Goal: Task Accomplishment & Management: Manage account settings

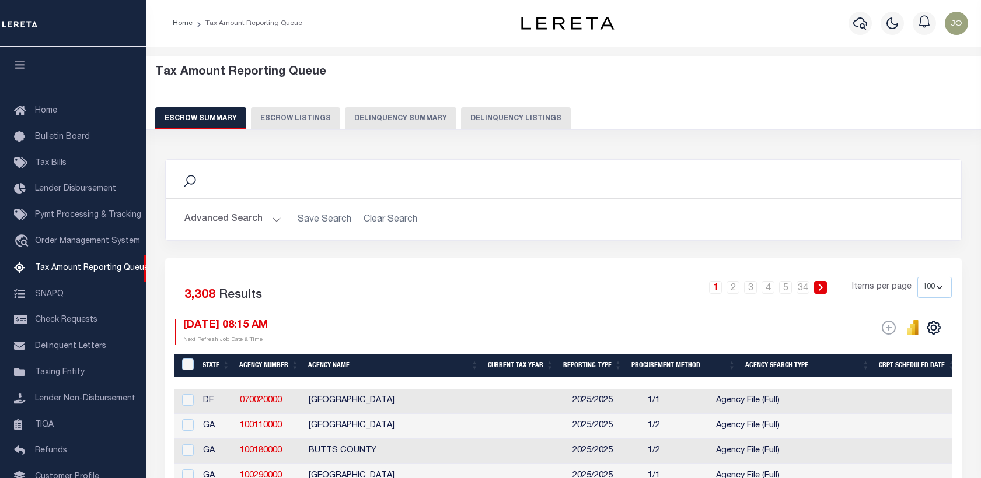
select select "100"
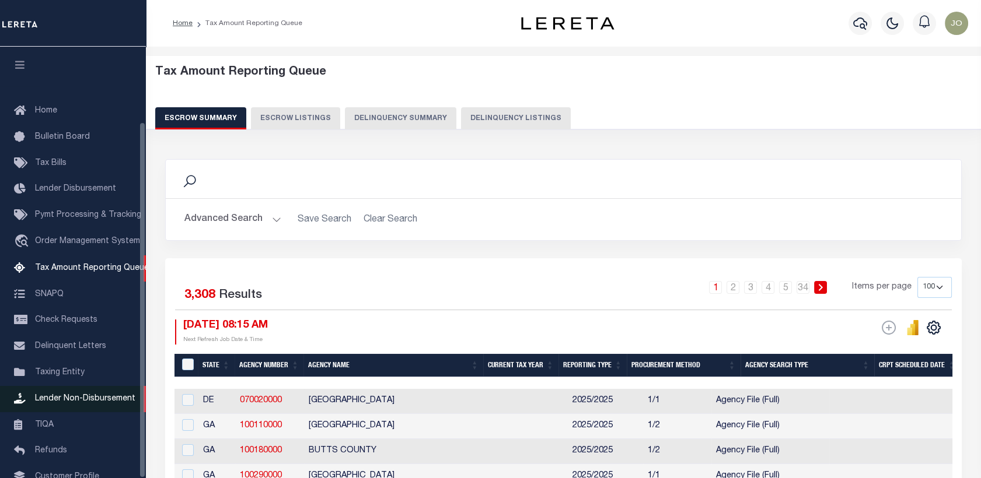
scroll to position [90, 0]
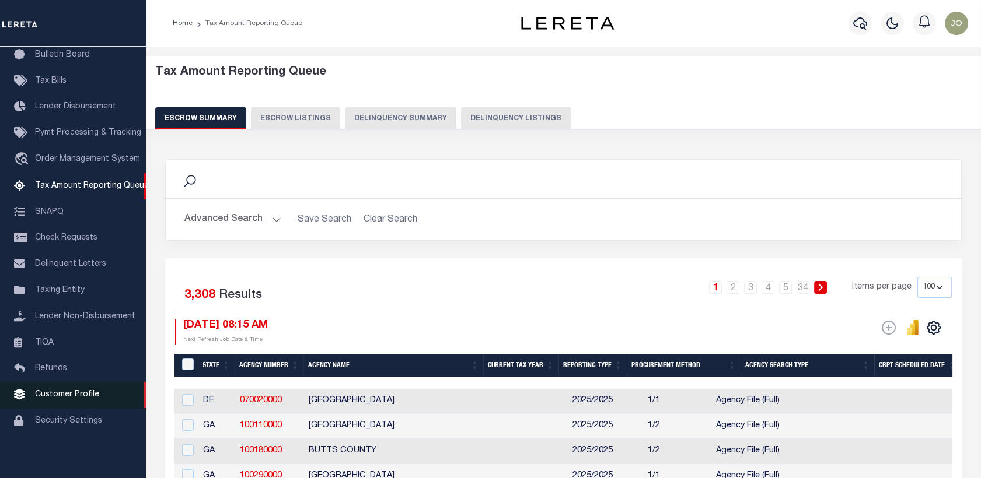
click at [76, 391] on span "Customer Profile" at bounding box center [67, 395] width 64 height 8
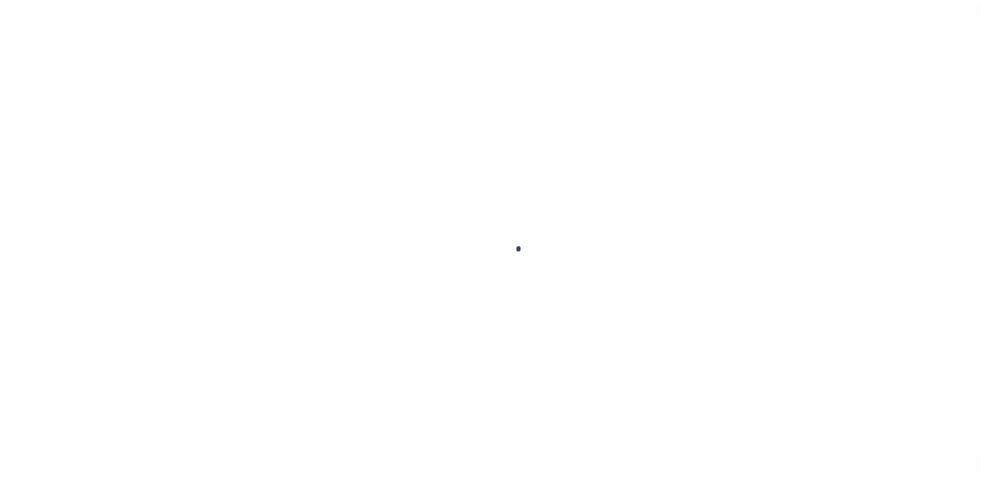
scroll to position [90, 0]
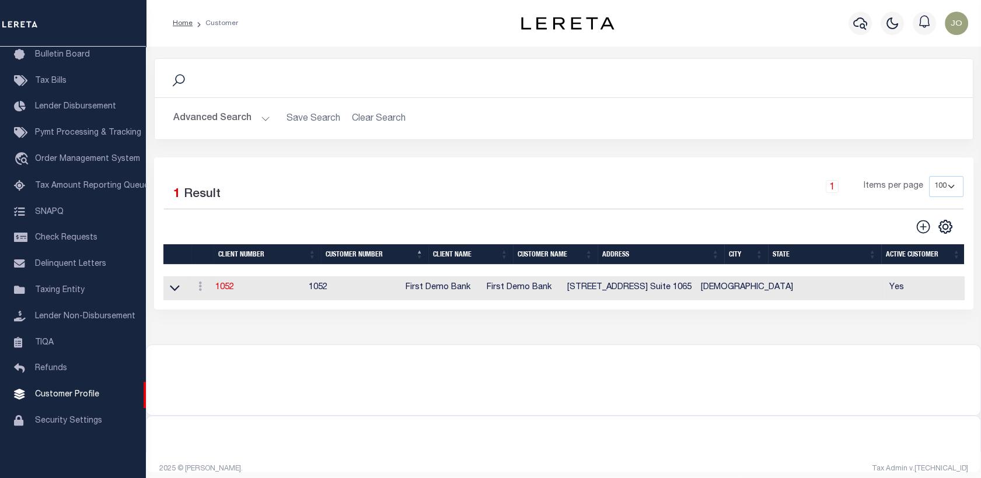
click at [250, 122] on button "Advanced Search" at bounding box center [221, 118] width 97 height 23
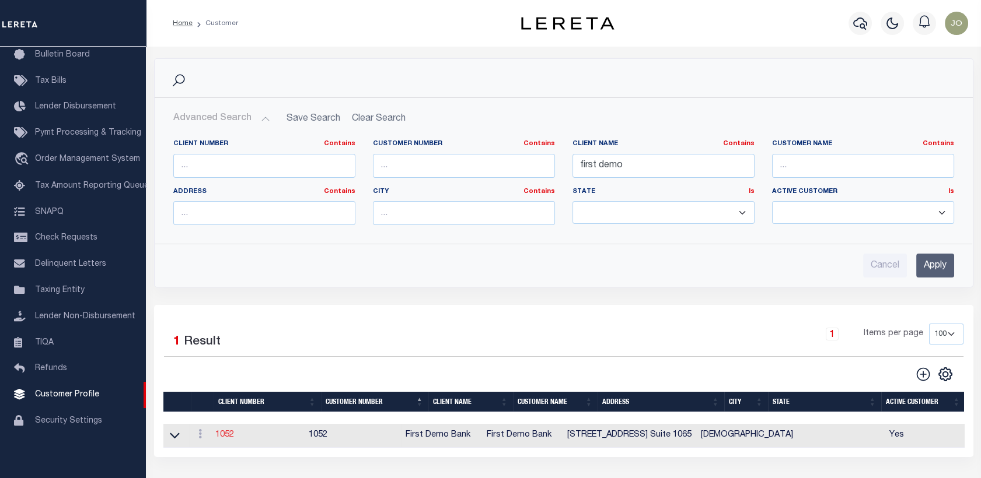
click at [221, 436] on link "1052" at bounding box center [224, 435] width 19 height 8
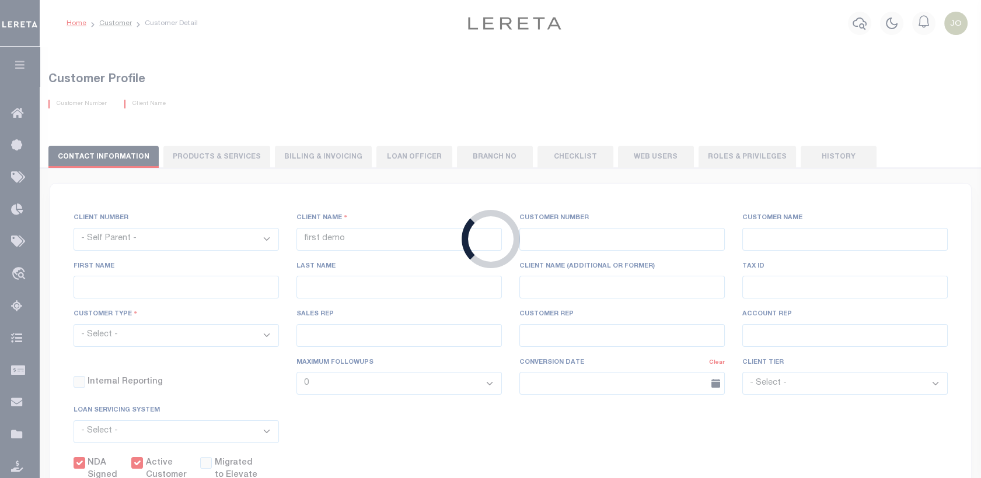
select select
type input "First Demo Bank"
type input "1052"
type input "First Demo Bank"
select select "Mixed Portfolio"
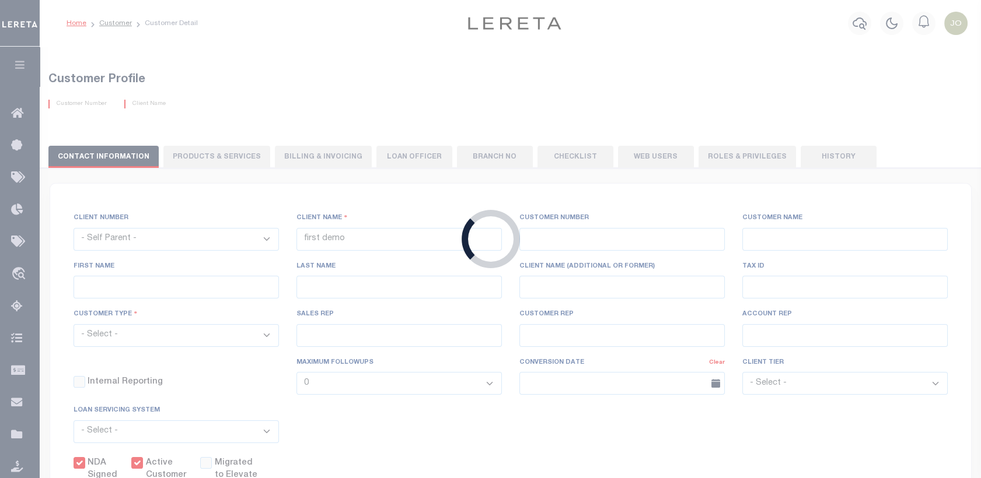
type input "[PERSON_NAME]"
type input "10/30/2022"
select select "Tier 1"
checkbox input "true"
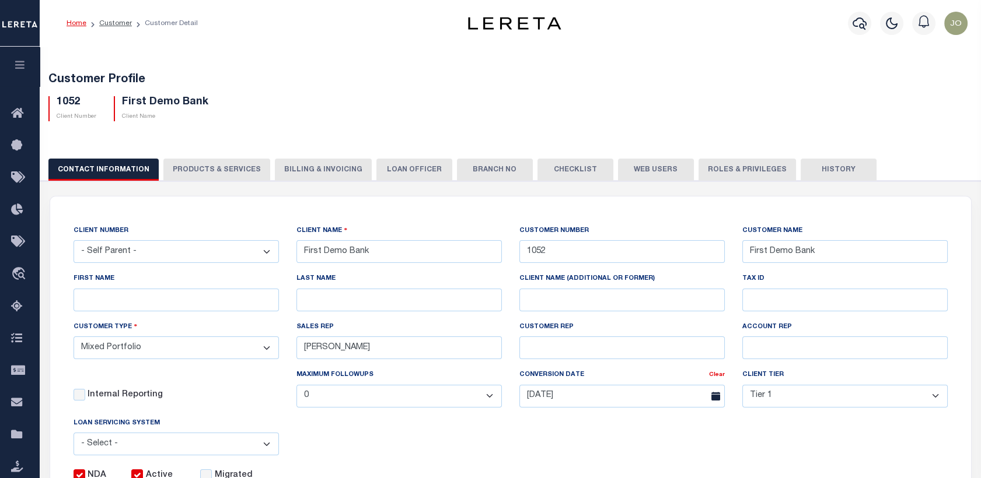
click at [650, 170] on button "Web Users" at bounding box center [656, 170] width 76 height 22
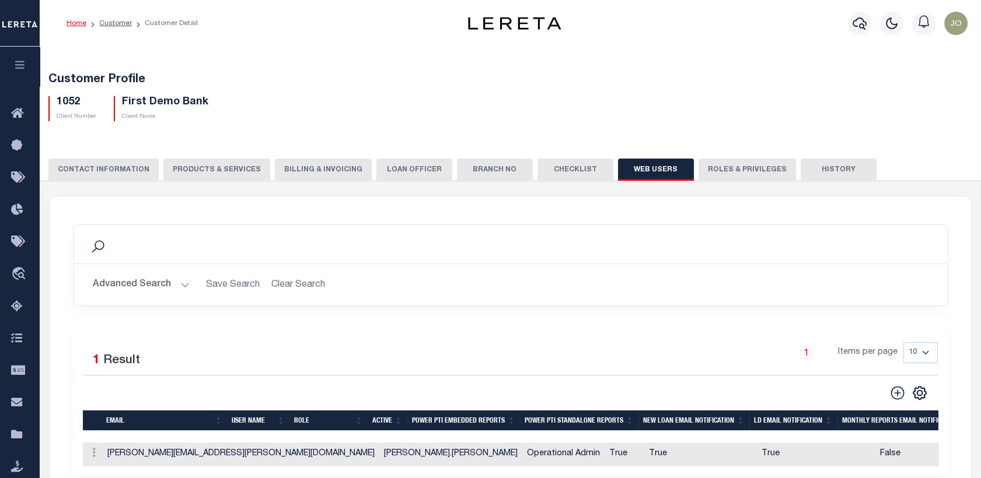
click at [135, 287] on button "Advanced Search" at bounding box center [141, 285] width 97 height 23
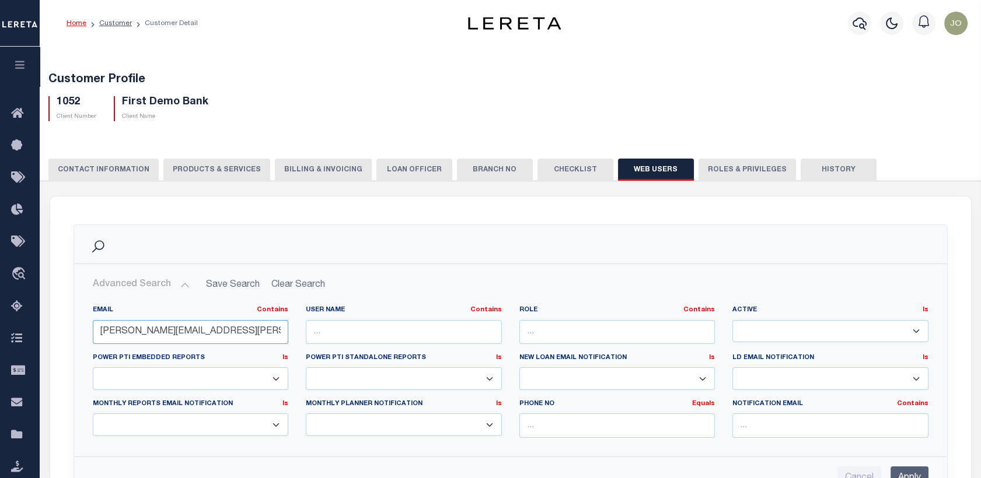
click at [164, 324] on input "melissa.torres@accumatch.com" at bounding box center [191, 332] width 196 height 24
paste input "alexander.brodnicki"
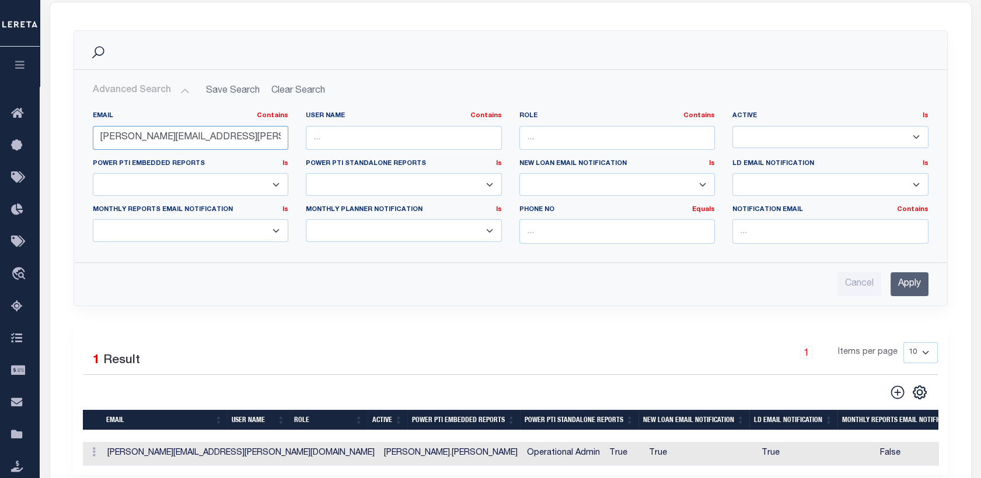
type input "alexander.brodnicki@accumatch.com"
click at [912, 289] on input "Apply" at bounding box center [909, 284] width 38 height 24
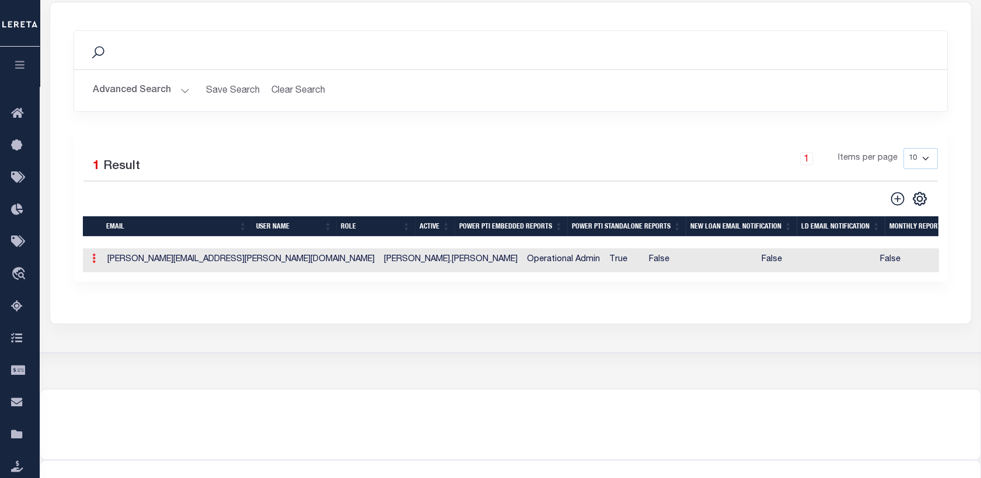
click at [89, 259] on link at bounding box center [93, 259] width 13 height 9
click at [108, 295] on link "Edit" at bounding box center [114, 295] width 53 height 19
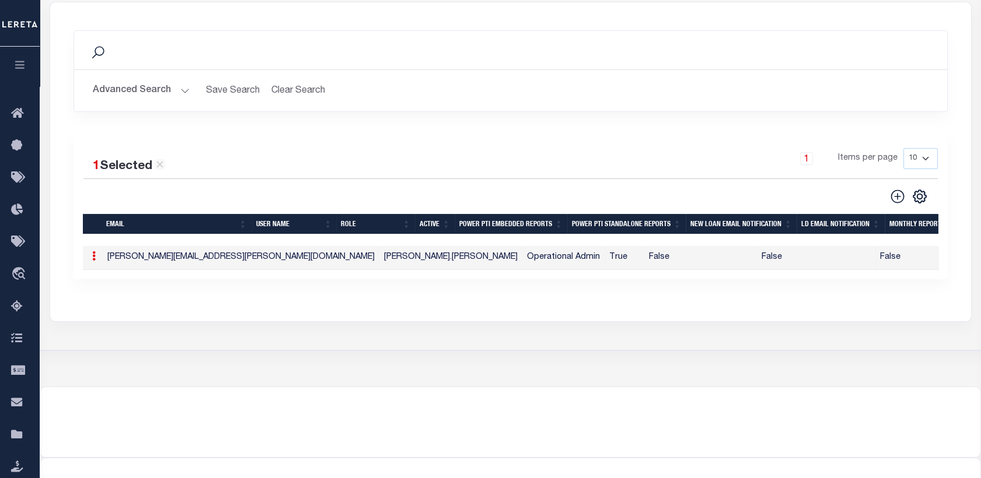
type input "Alexander.Brodnicki@accumatch.com"
type input "Alexander.Brodnicki"
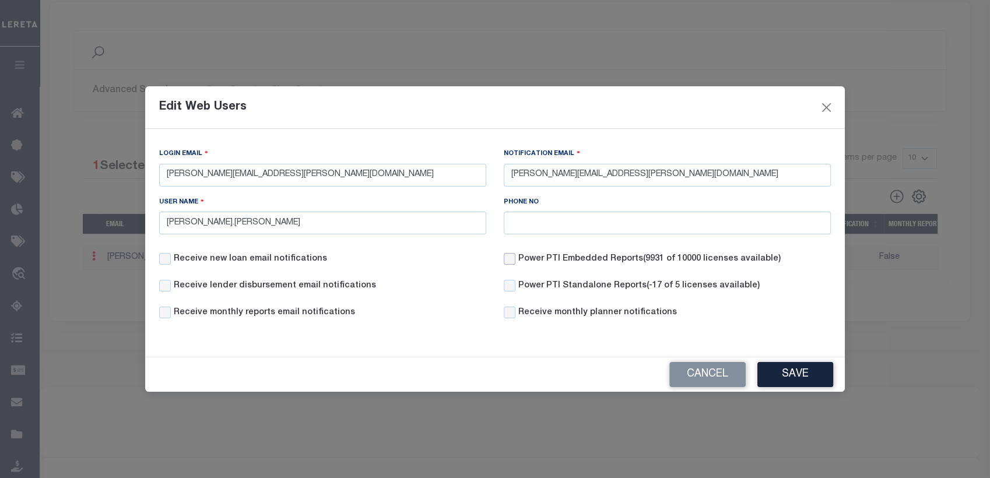
click at [512, 262] on input "Power PTI Embedded Reports (9931 of 10000 licenses available)" at bounding box center [510, 259] width 12 height 12
checkbox input "true"
click at [507, 286] on input "Power PTI Standalone Reports (-17 of 5 licenses available)" at bounding box center [510, 286] width 12 height 12
checkbox input "true"
click at [782, 372] on button "Save" at bounding box center [796, 374] width 76 height 25
